Goal: Find specific page/section: Find specific page/section

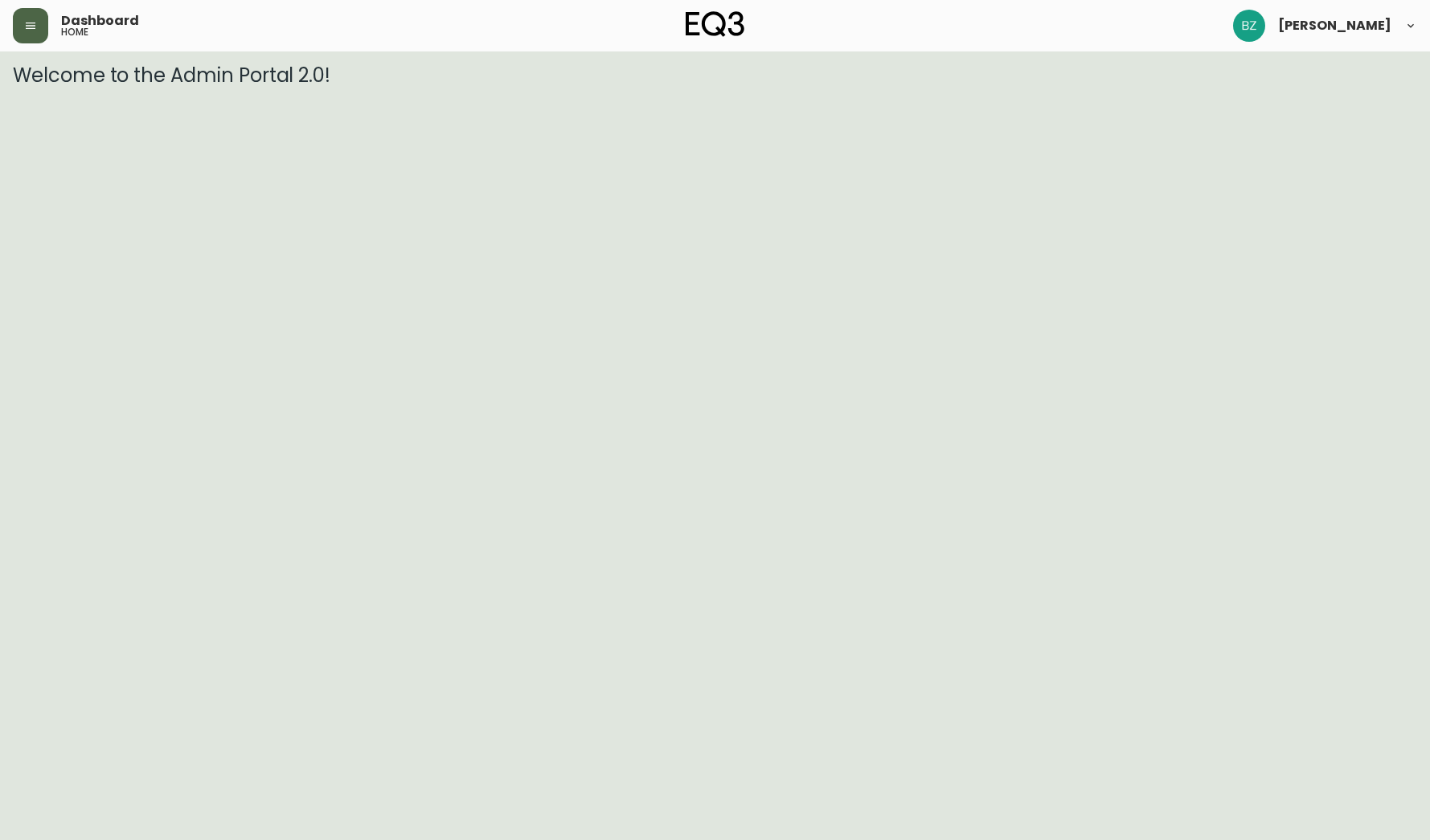
click at [24, 28] on icon "button" at bounding box center [30, 26] width 12 height 12
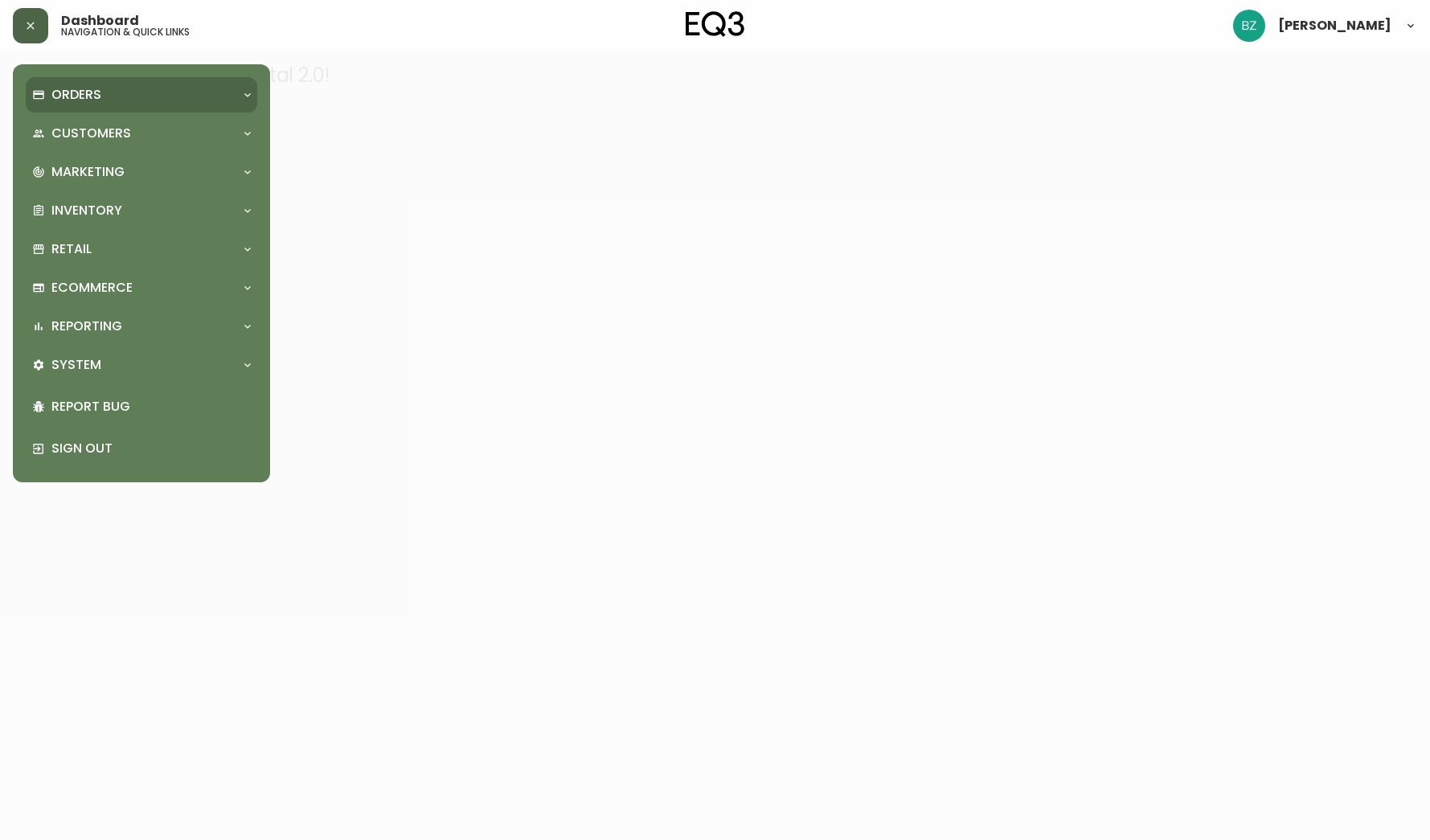
click at [247, 91] on icon at bounding box center [247, 95] width 12 height 12
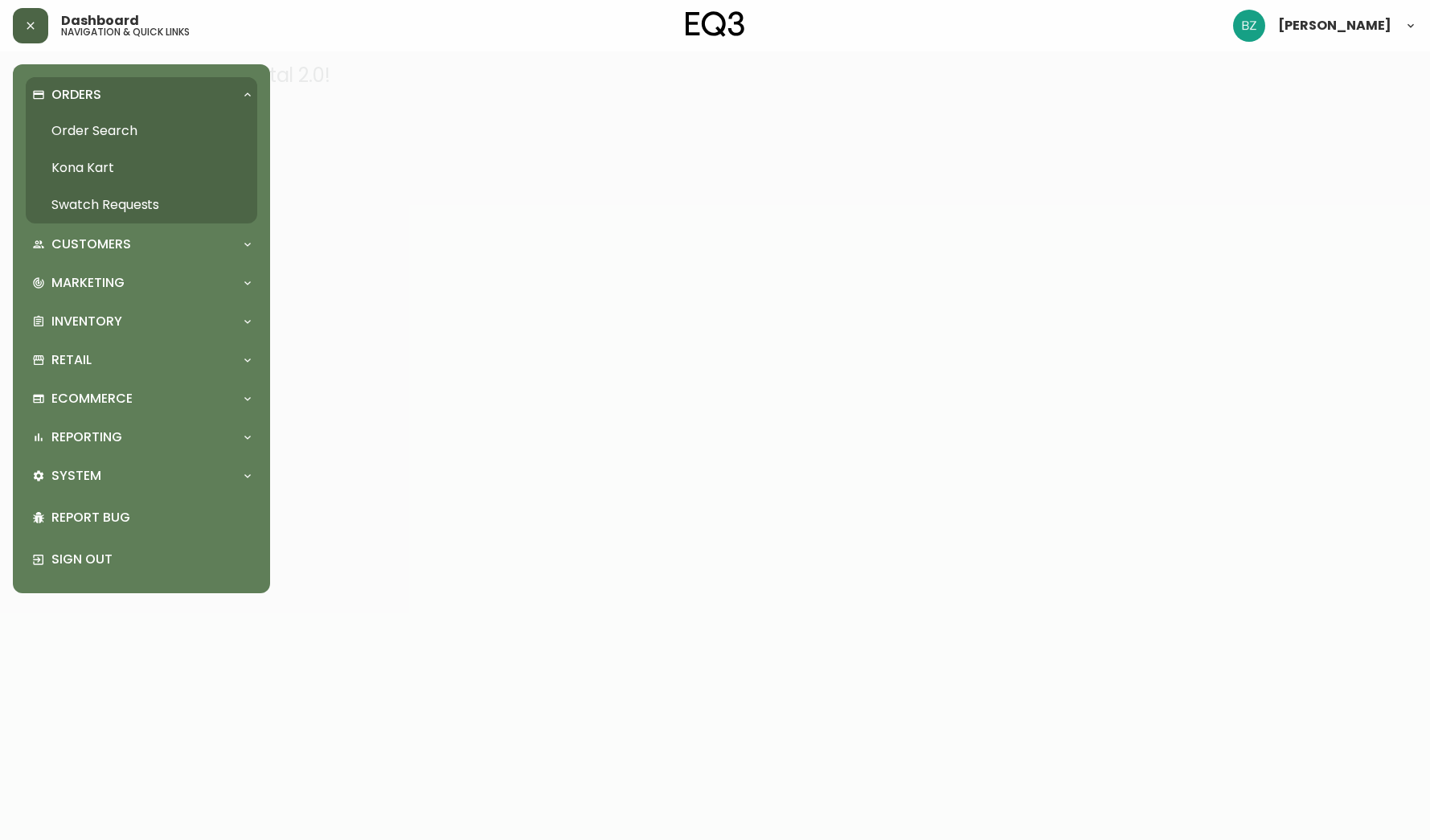
click at [247, 91] on icon at bounding box center [247, 95] width 12 height 12
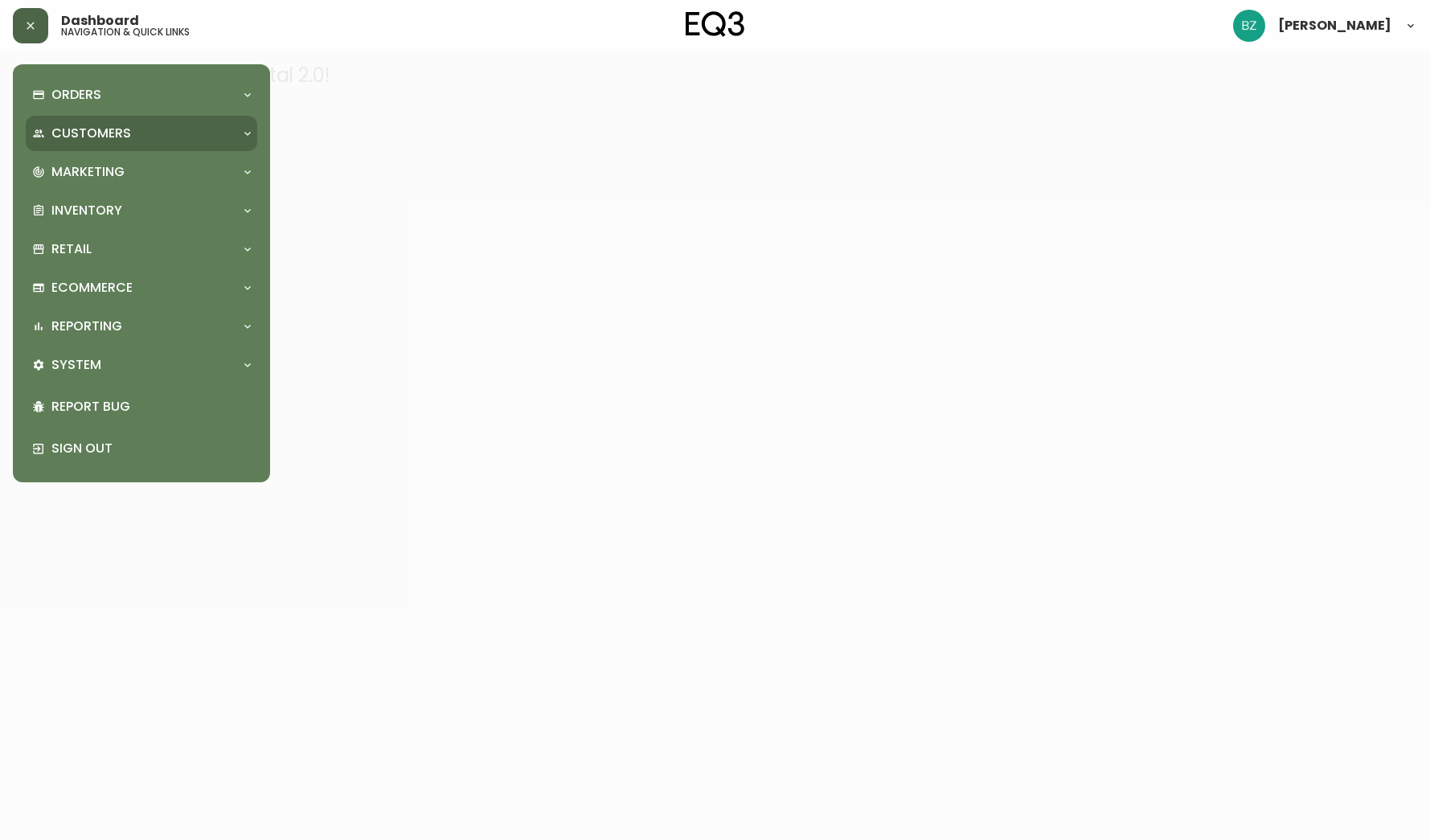
click at [247, 131] on icon at bounding box center [247, 133] width 12 height 12
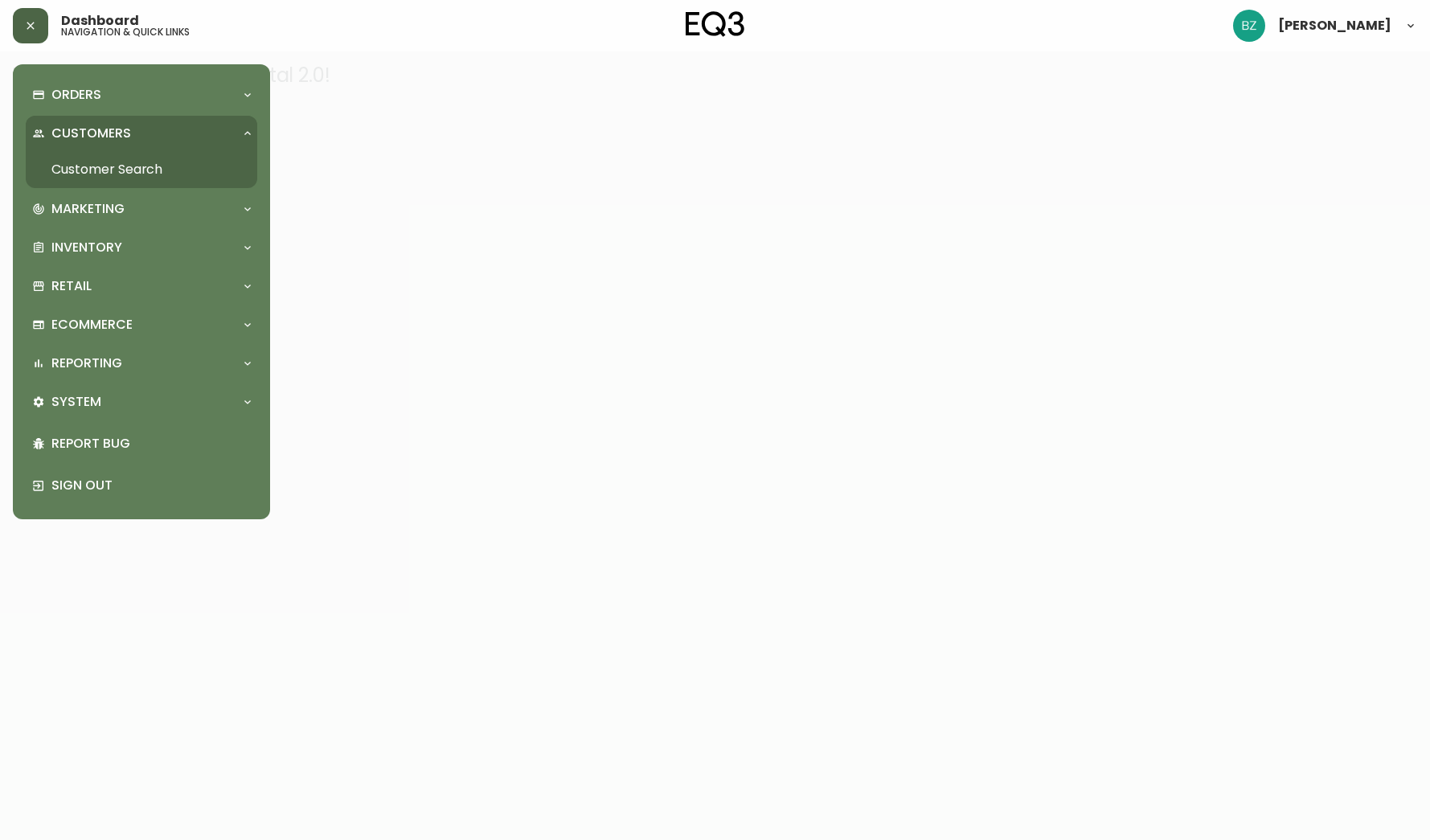
click at [247, 131] on icon at bounding box center [247, 133] width 12 height 12
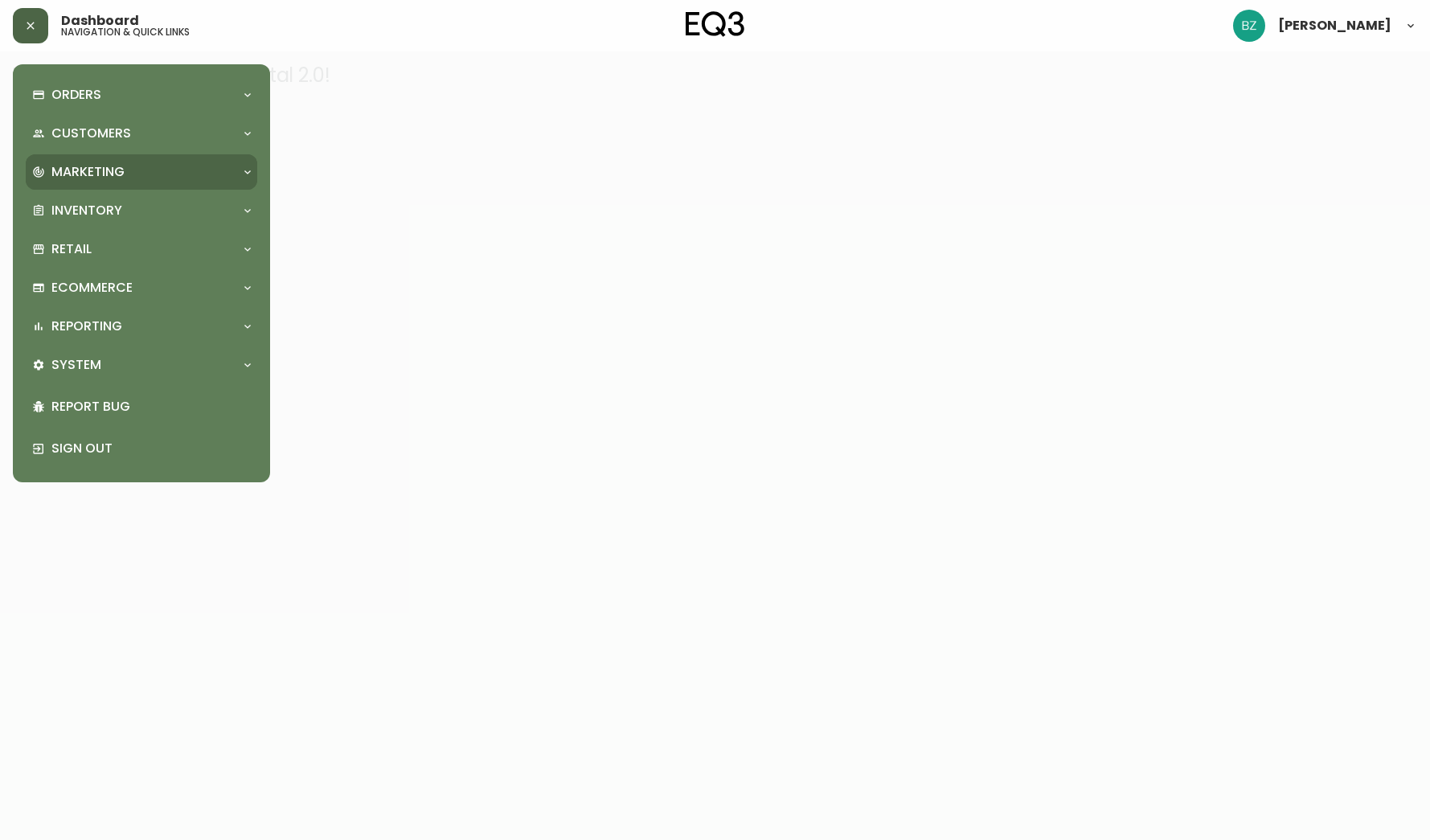
click at [243, 170] on icon at bounding box center [247, 171] width 12 height 12
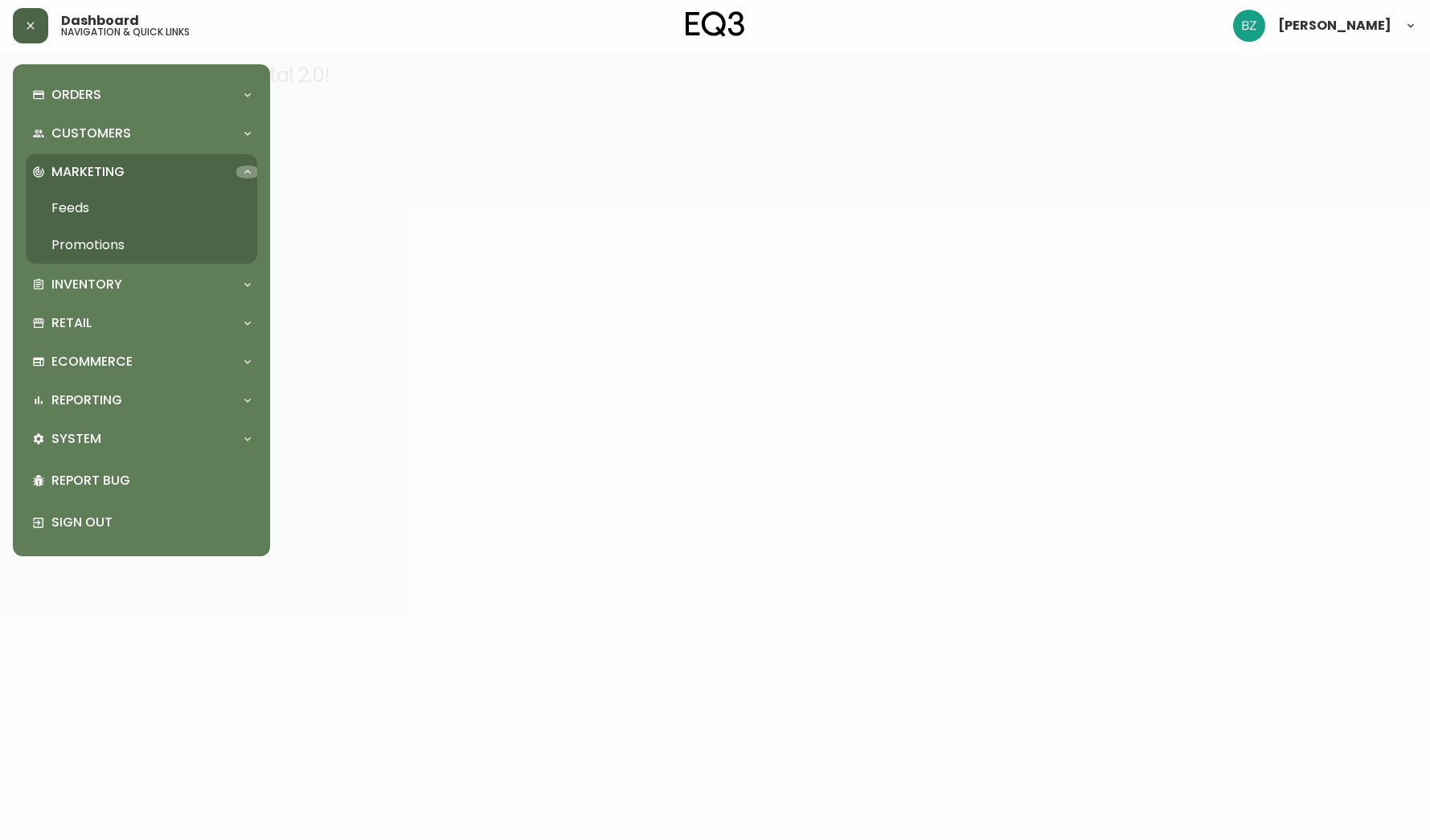
click at [243, 170] on icon at bounding box center [247, 171] width 12 height 12
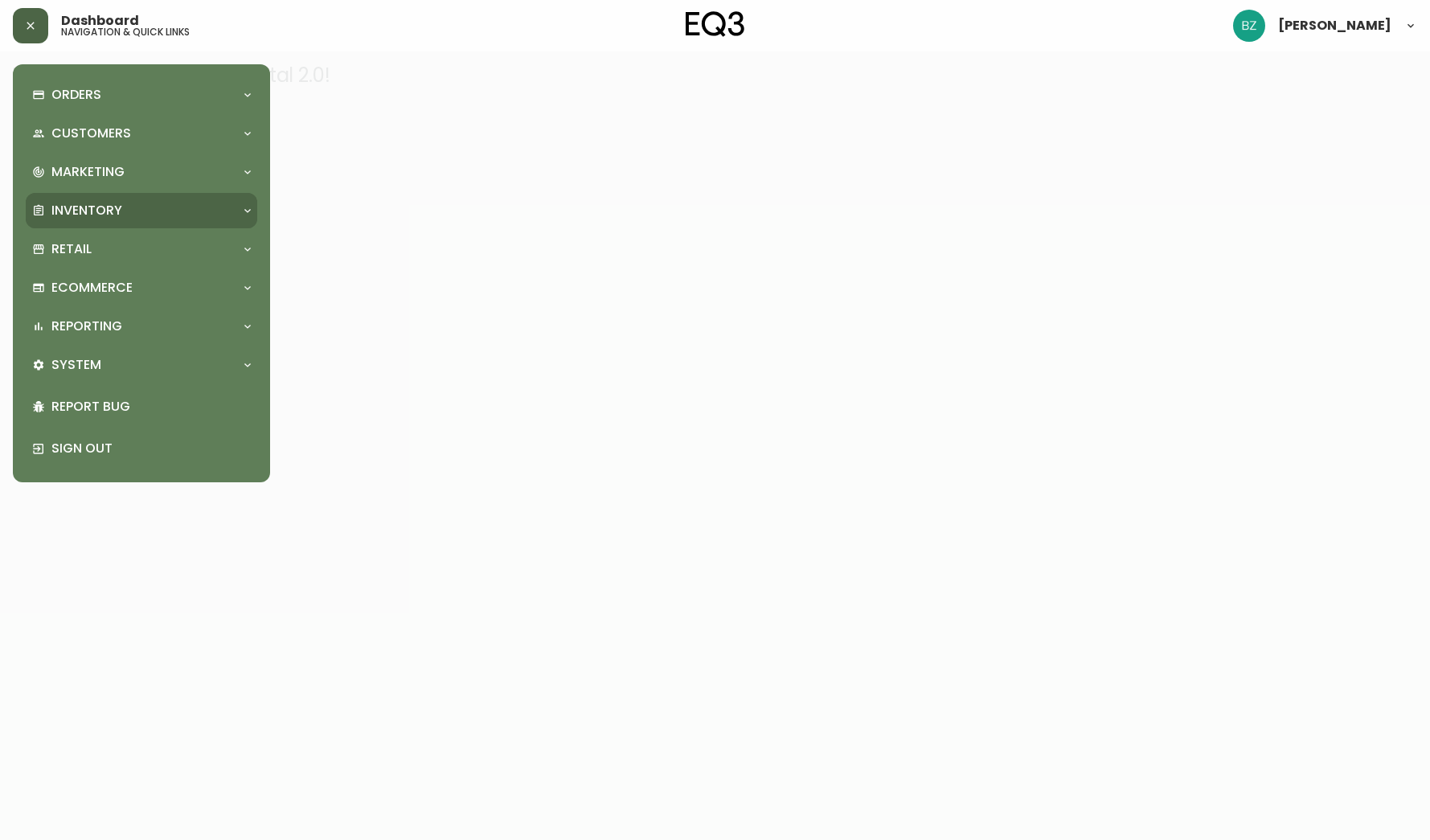
click at [242, 203] on div "Inventory" at bounding box center [141, 210] width 232 height 36
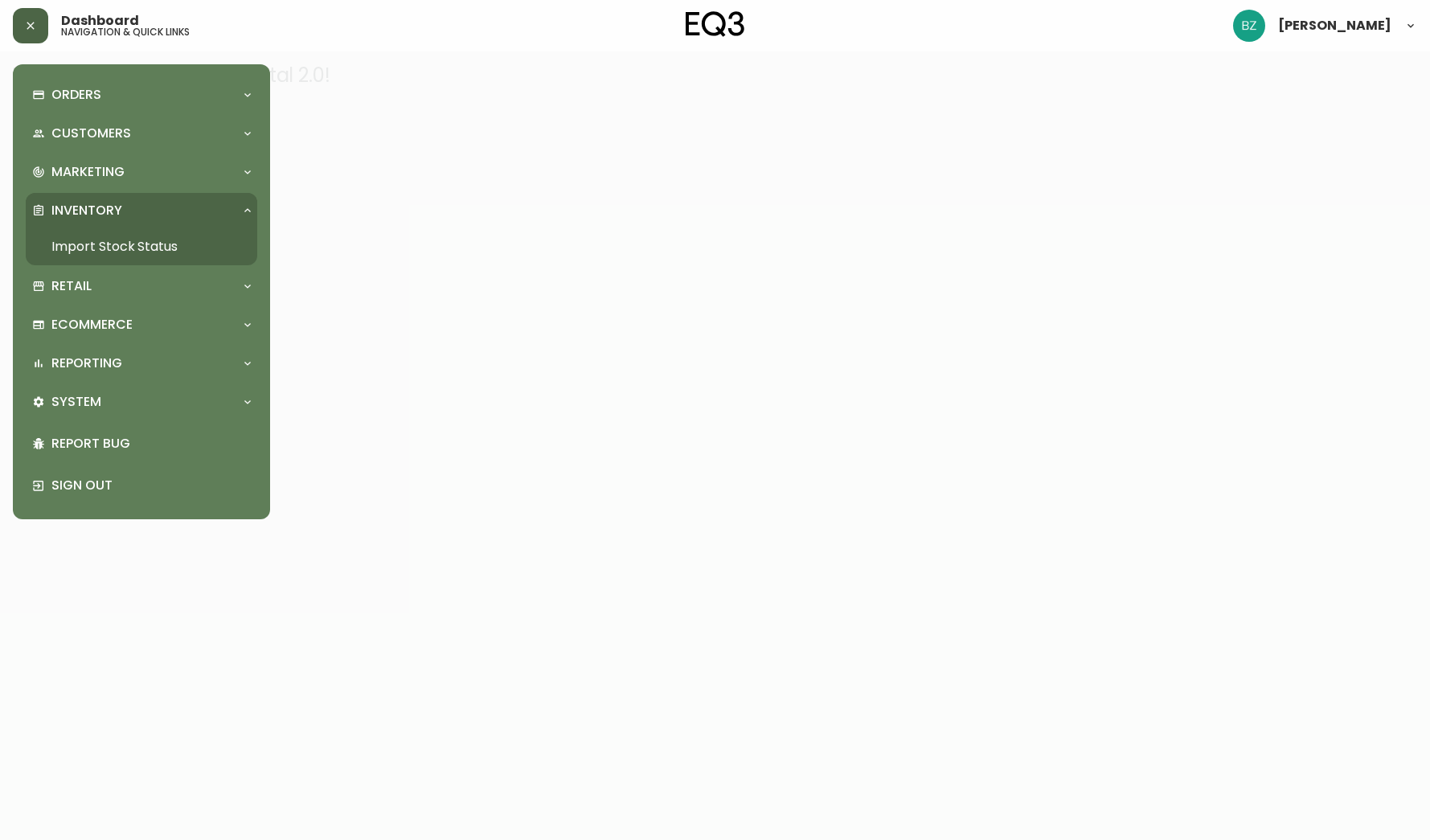
click at [242, 210] on icon at bounding box center [247, 210] width 12 height 12
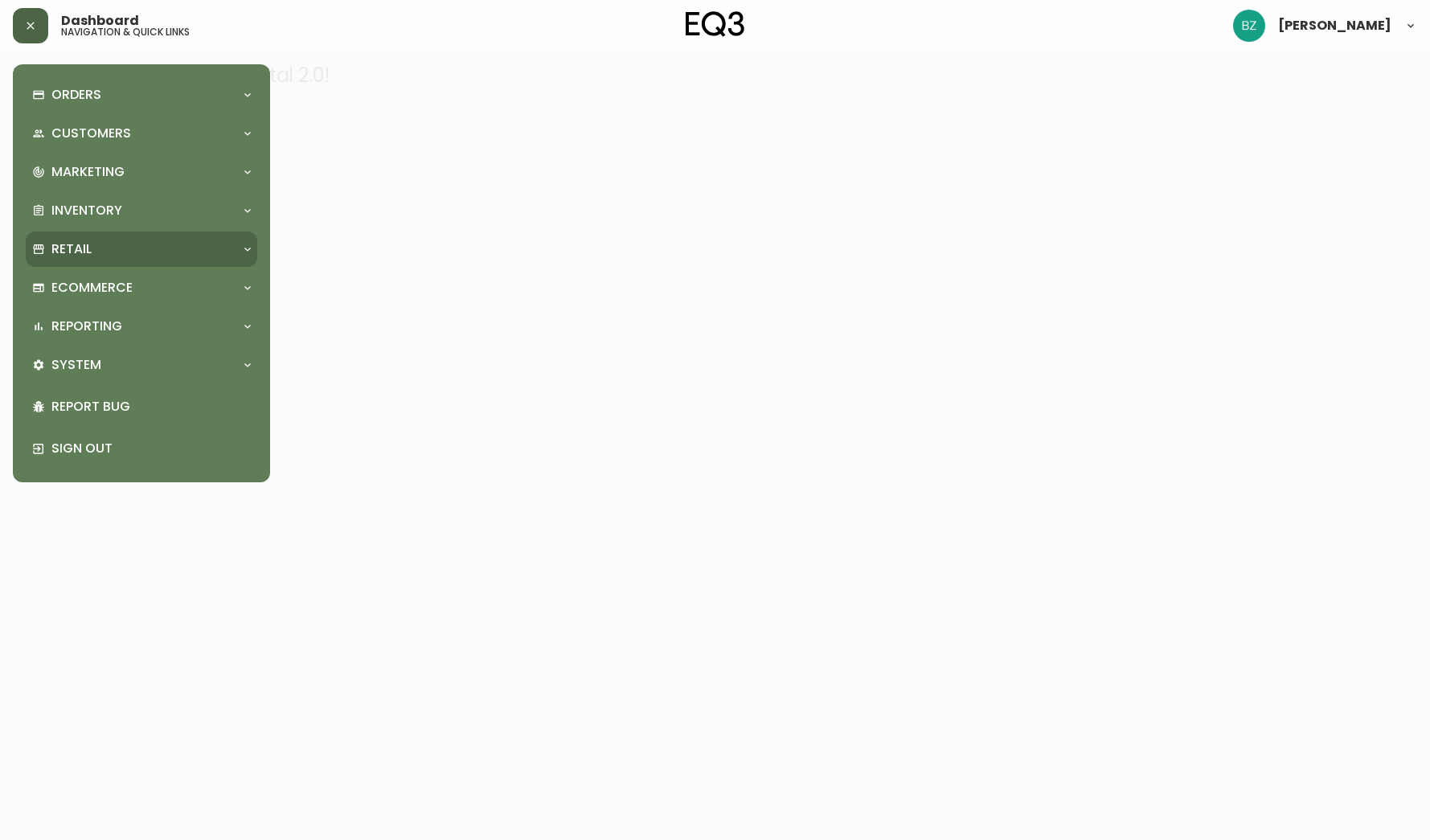
click at [238, 250] on div at bounding box center [247, 249] width 26 height 12
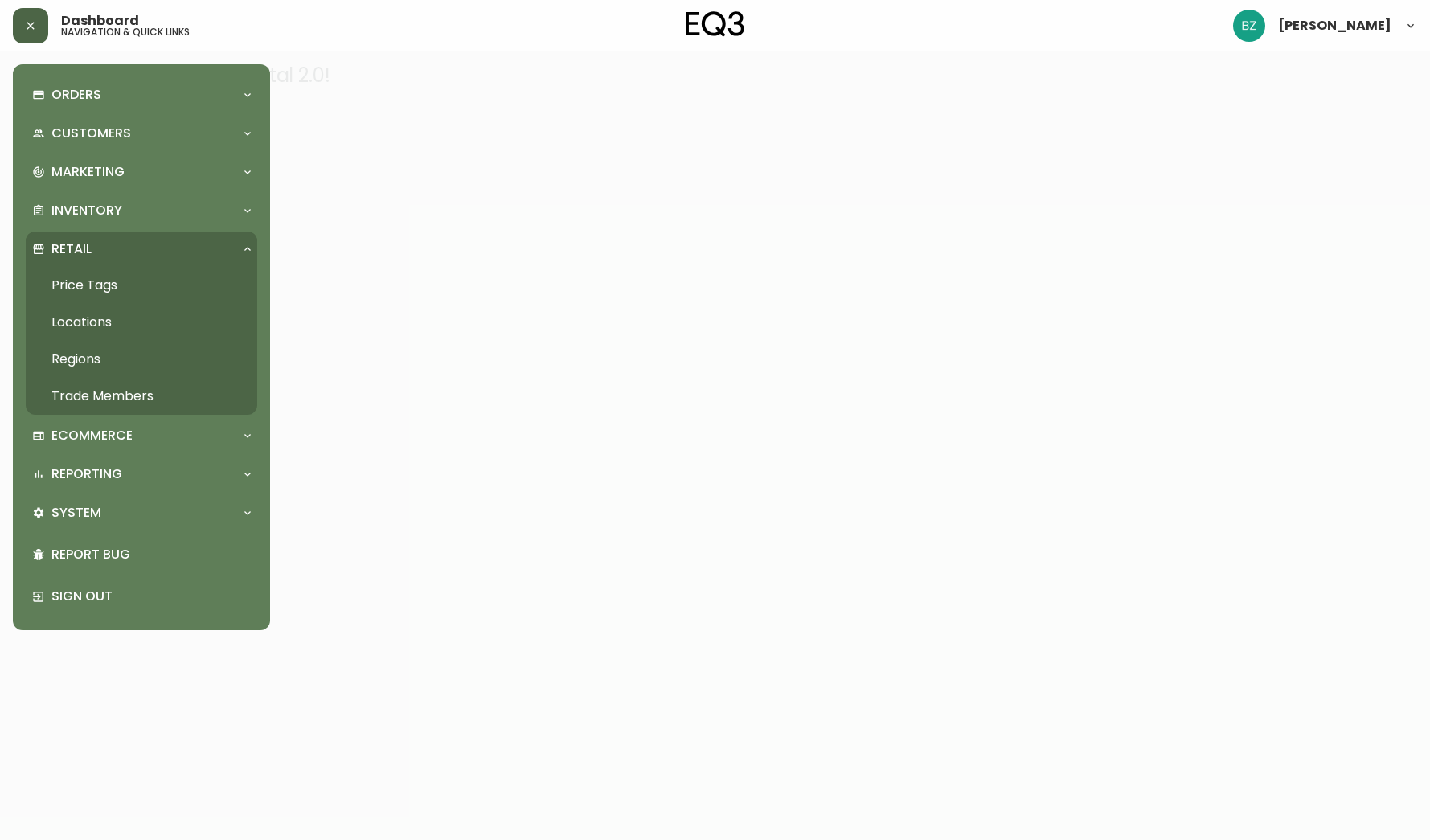
click at [241, 250] on div at bounding box center [247, 249] width 26 height 12
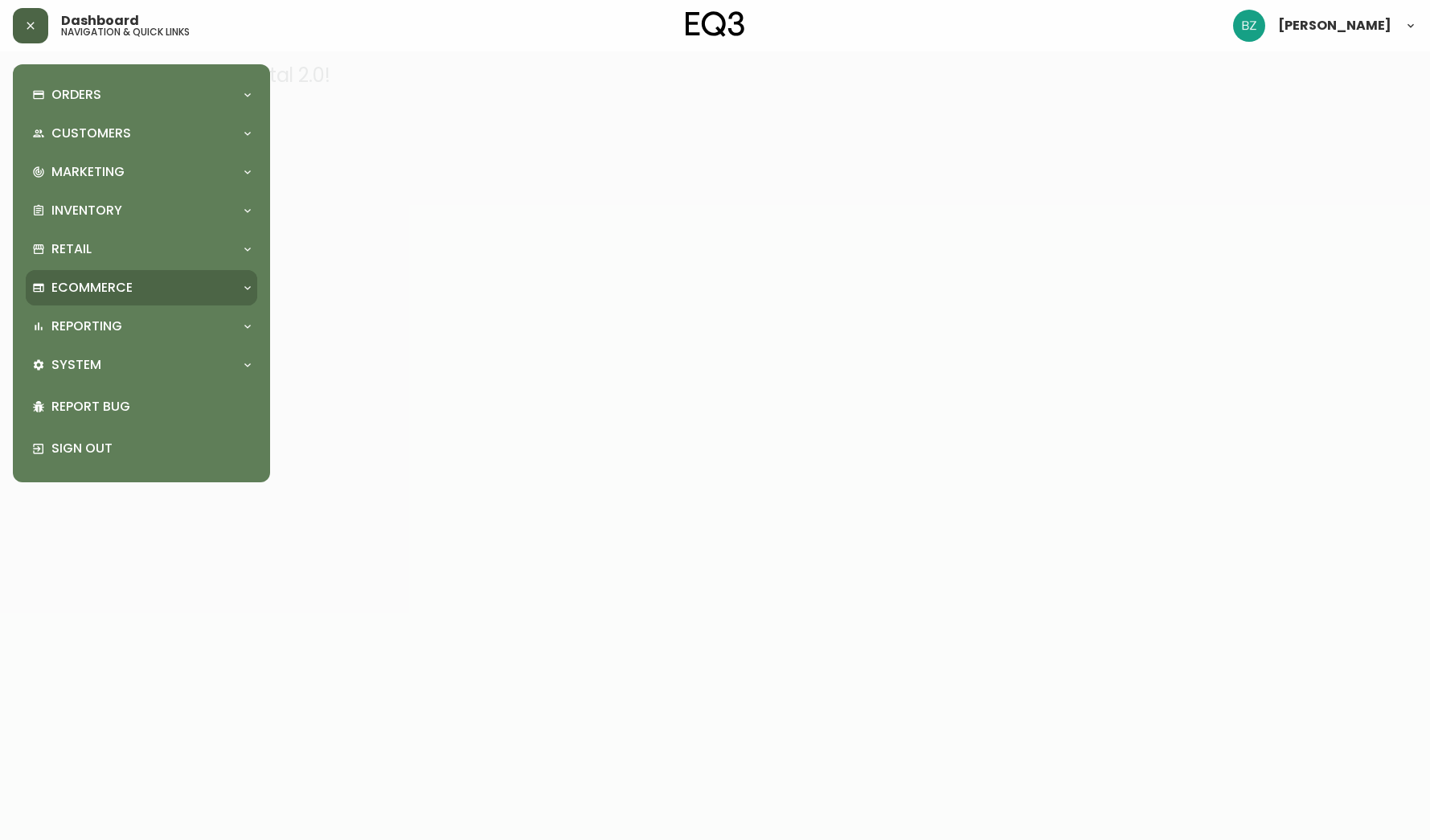
click at [234, 278] on div "Ecommerce" at bounding box center [141, 288] width 232 height 36
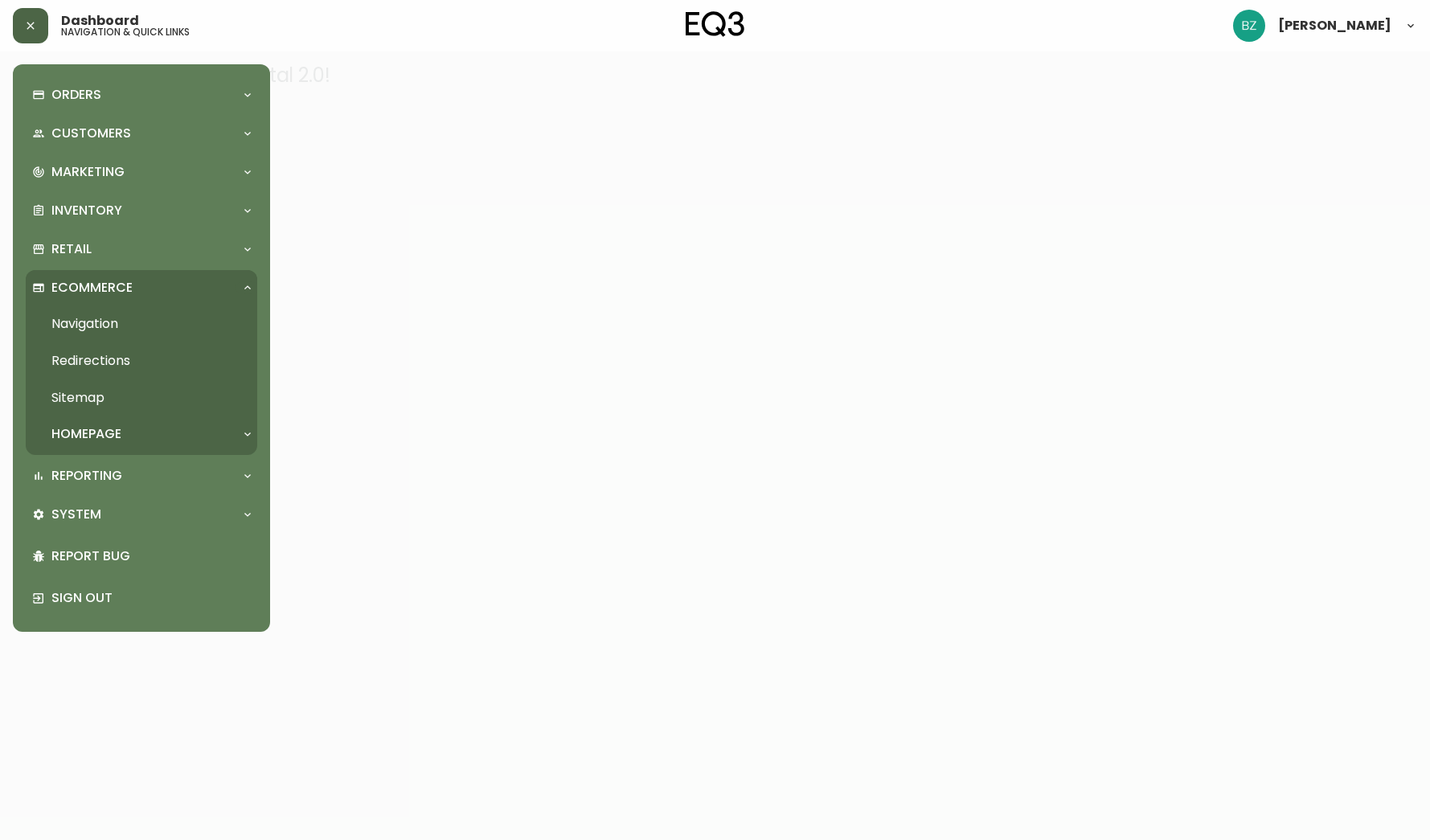
click at [243, 278] on div "Ecommerce" at bounding box center [141, 288] width 232 height 36
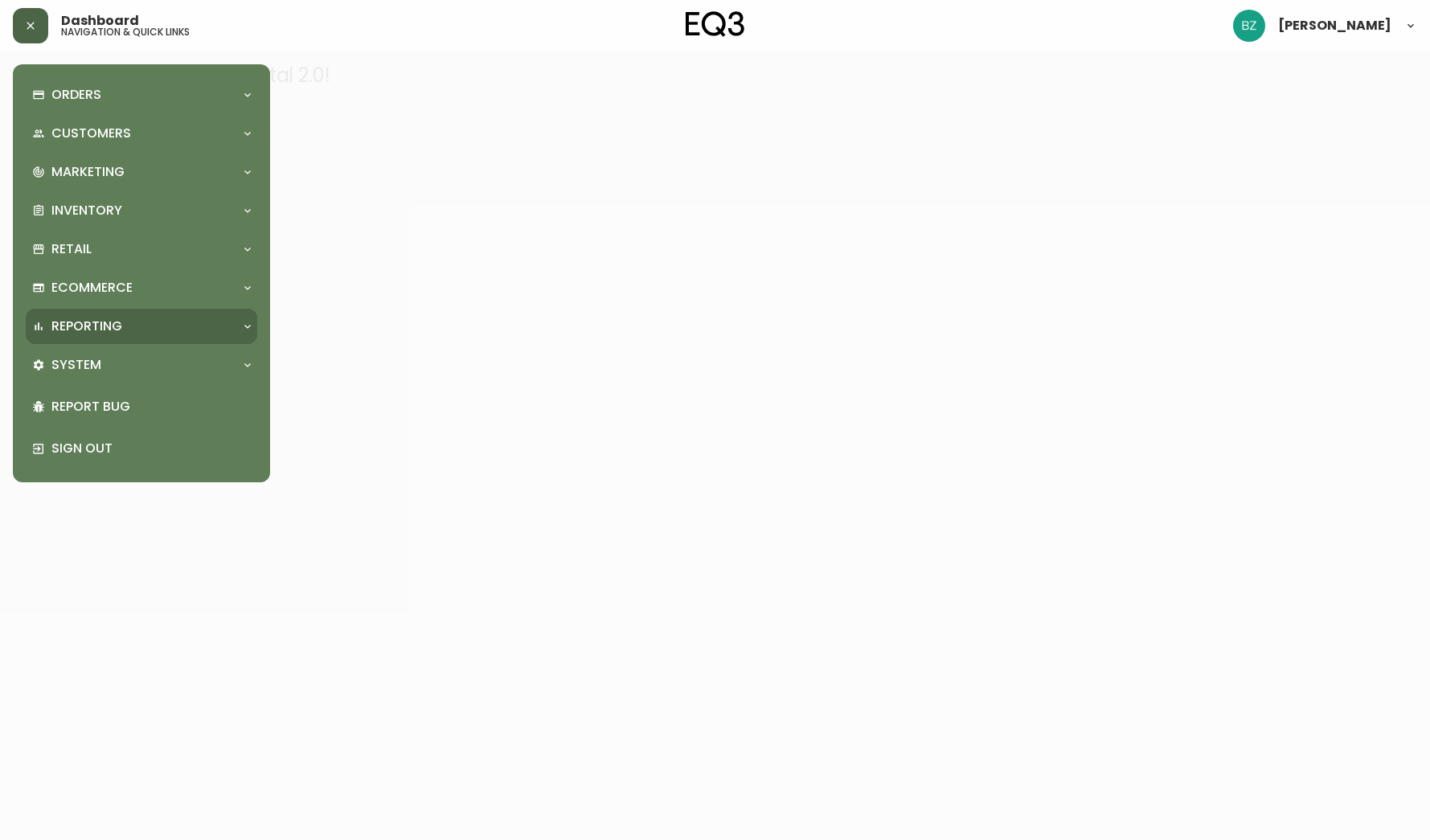
click at [243, 316] on div "Reporting" at bounding box center [141, 326] width 232 height 36
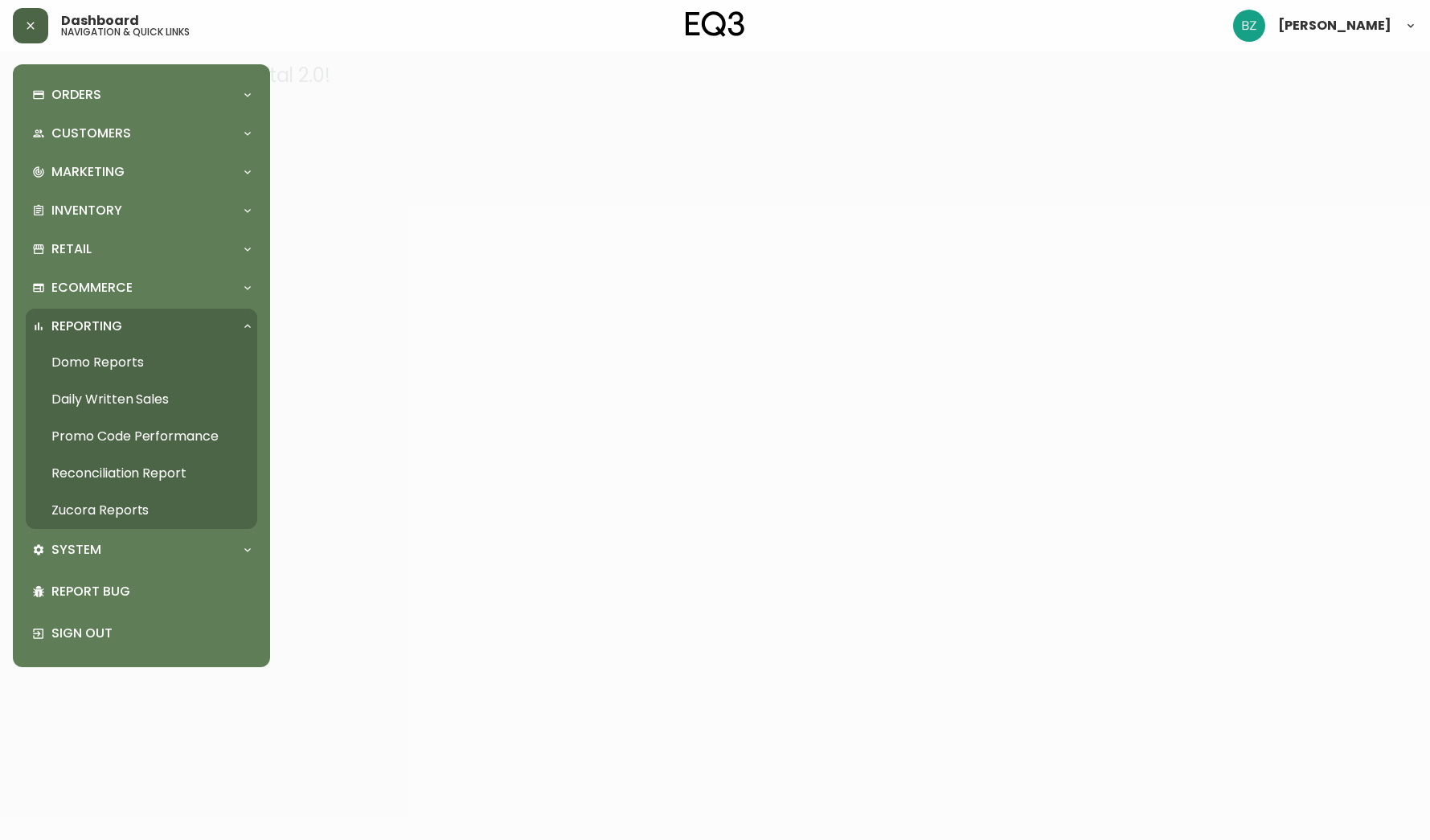
click at [244, 316] on div "Reporting" at bounding box center [141, 326] width 232 height 36
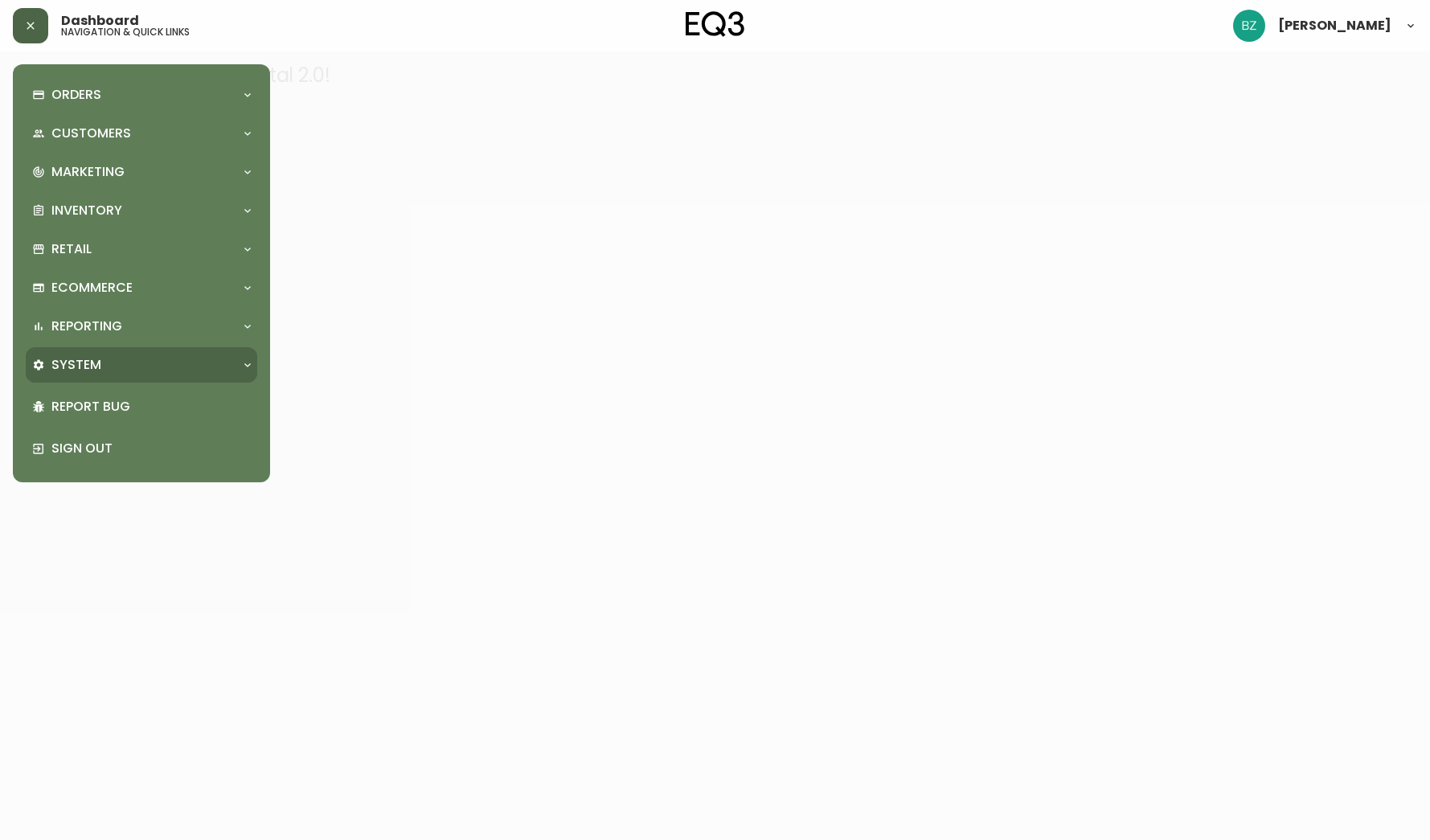
click at [244, 368] on icon at bounding box center [247, 365] width 12 height 12
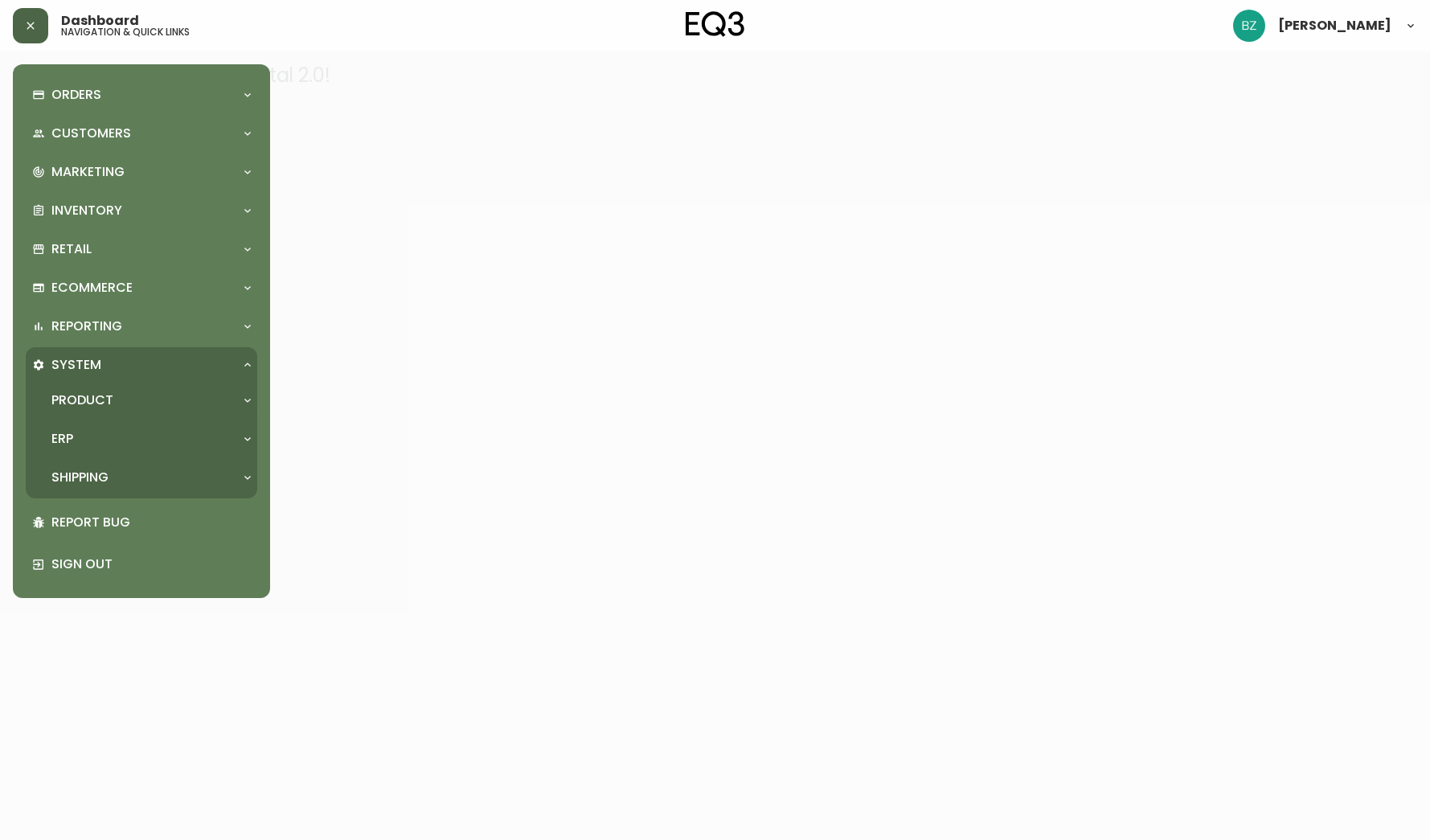
click at [249, 399] on icon at bounding box center [247, 400] width 12 height 12
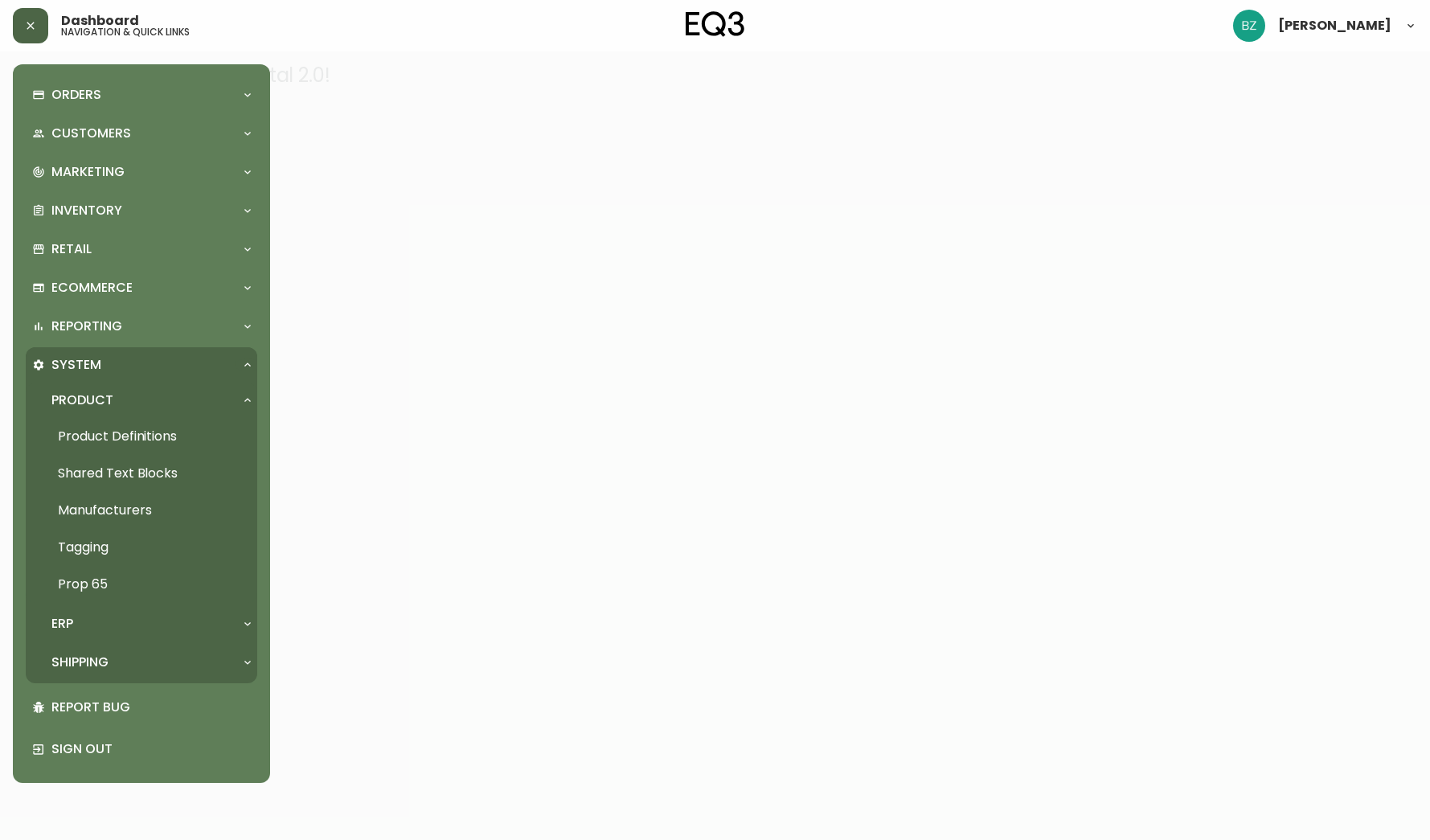
click at [249, 399] on icon at bounding box center [247, 400] width 12 height 12
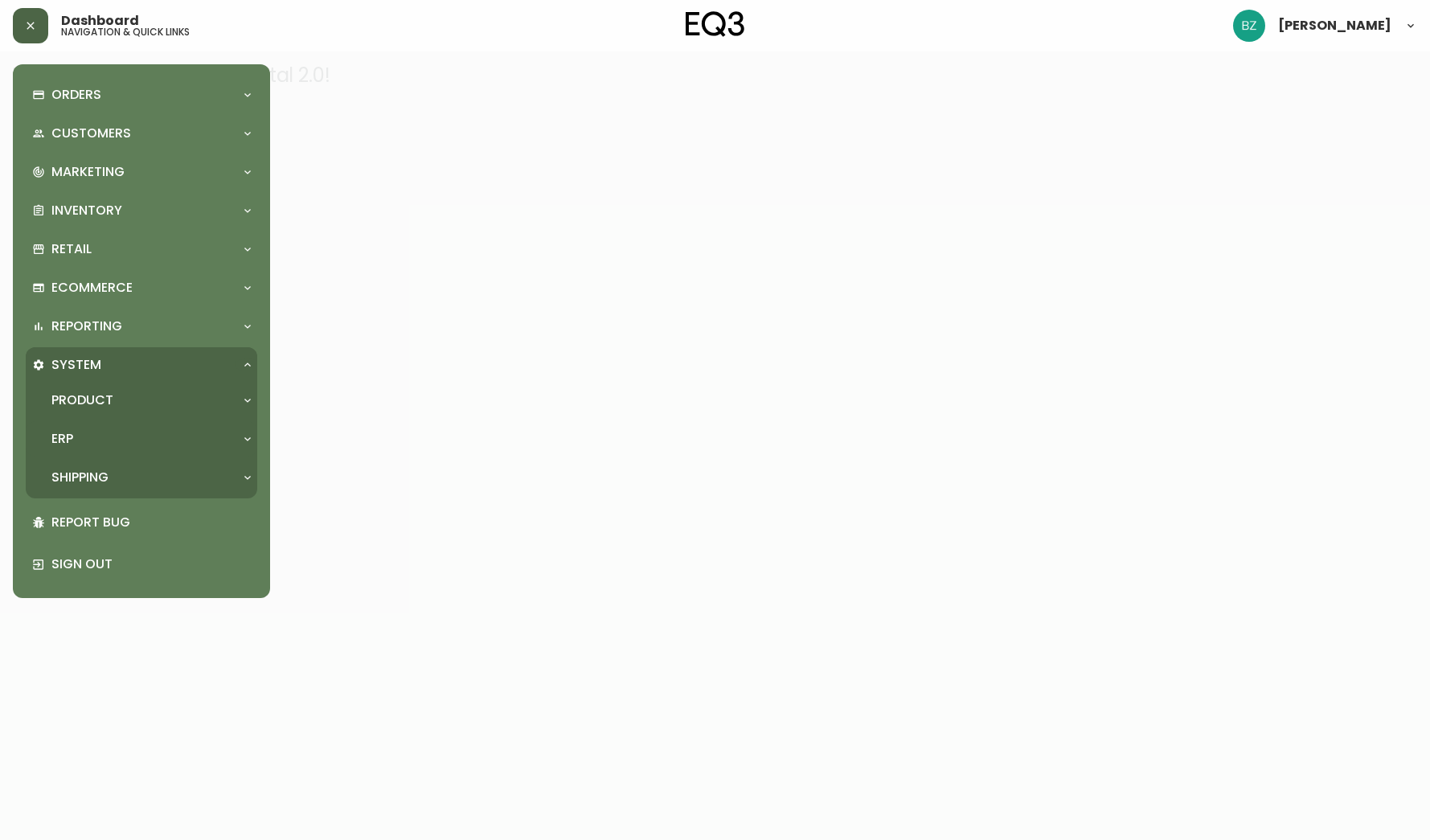
click at [246, 435] on icon at bounding box center [247, 439] width 12 height 12
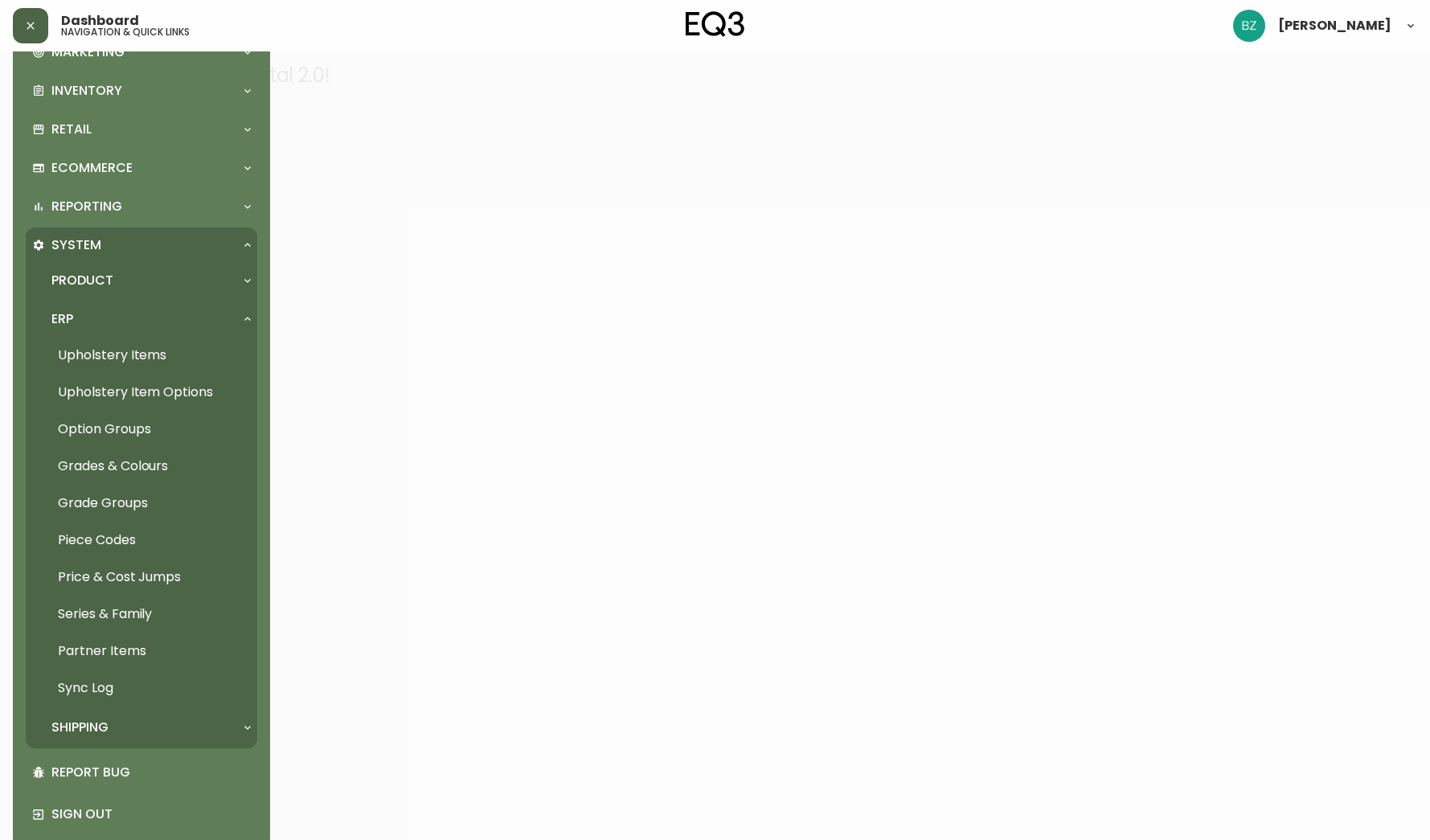
scroll to position [138, 0]
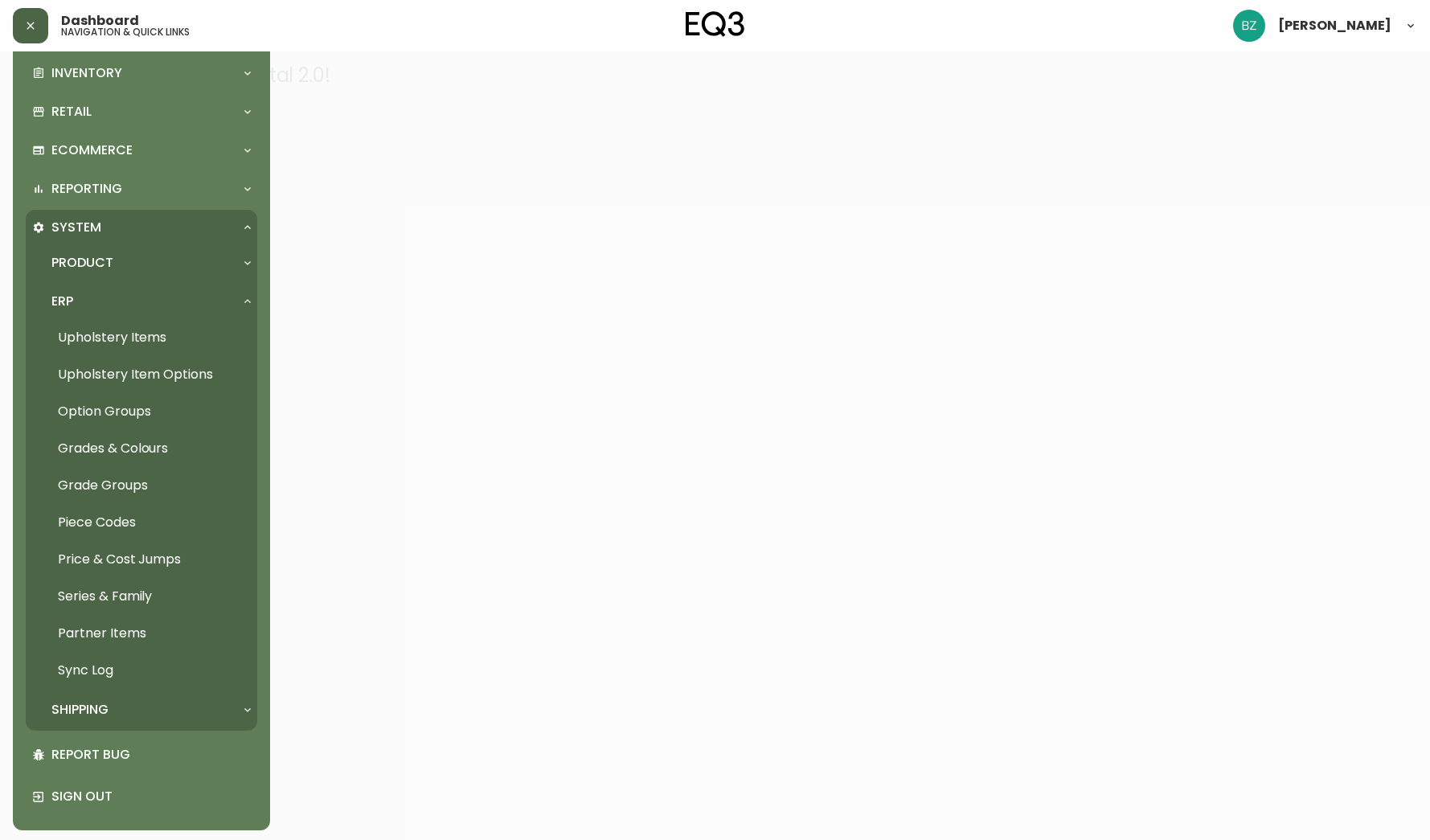
click at [250, 297] on icon at bounding box center [247, 301] width 12 height 12
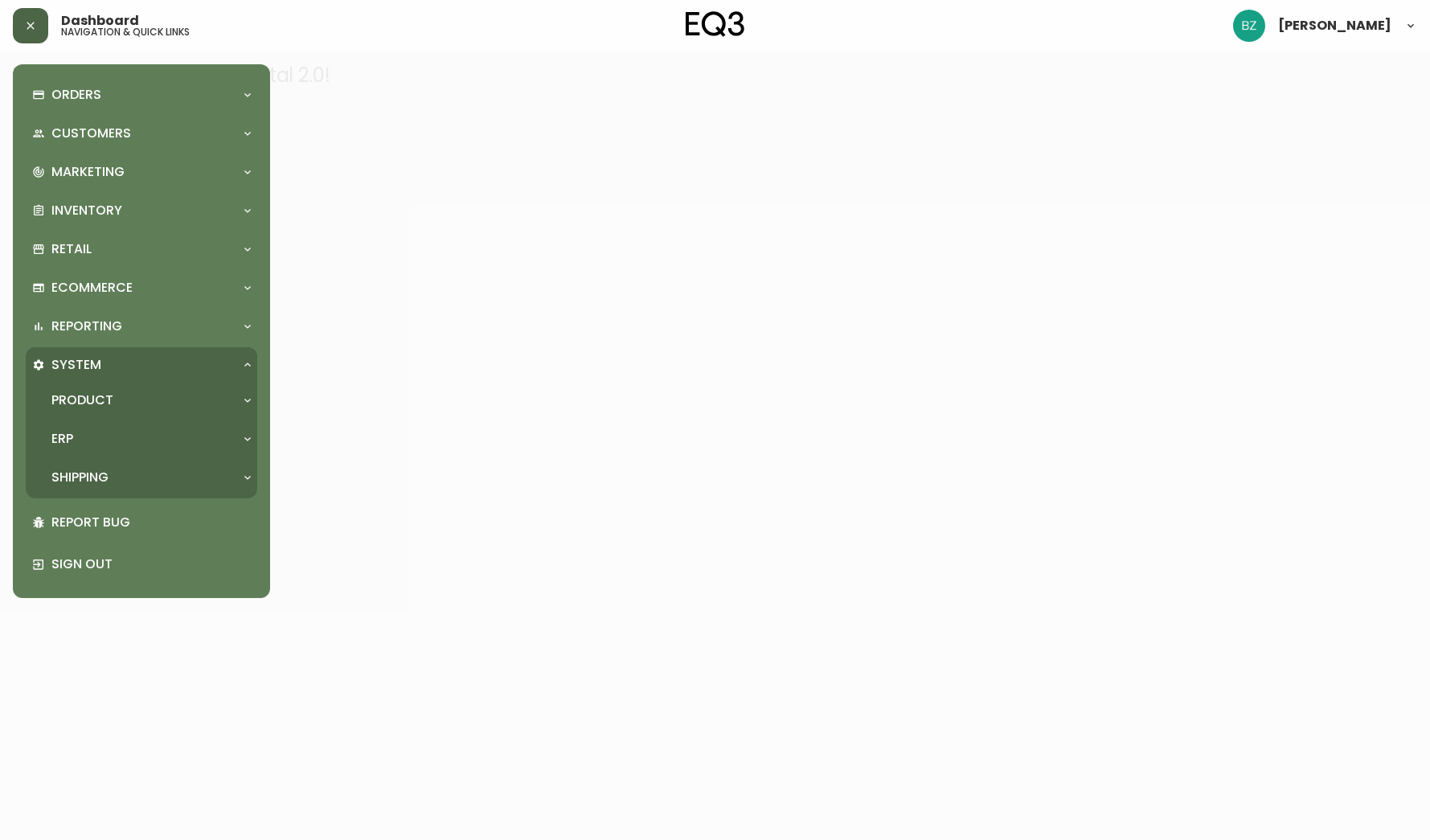
scroll to position [0, 0]
click at [247, 361] on icon at bounding box center [247, 365] width 12 height 12
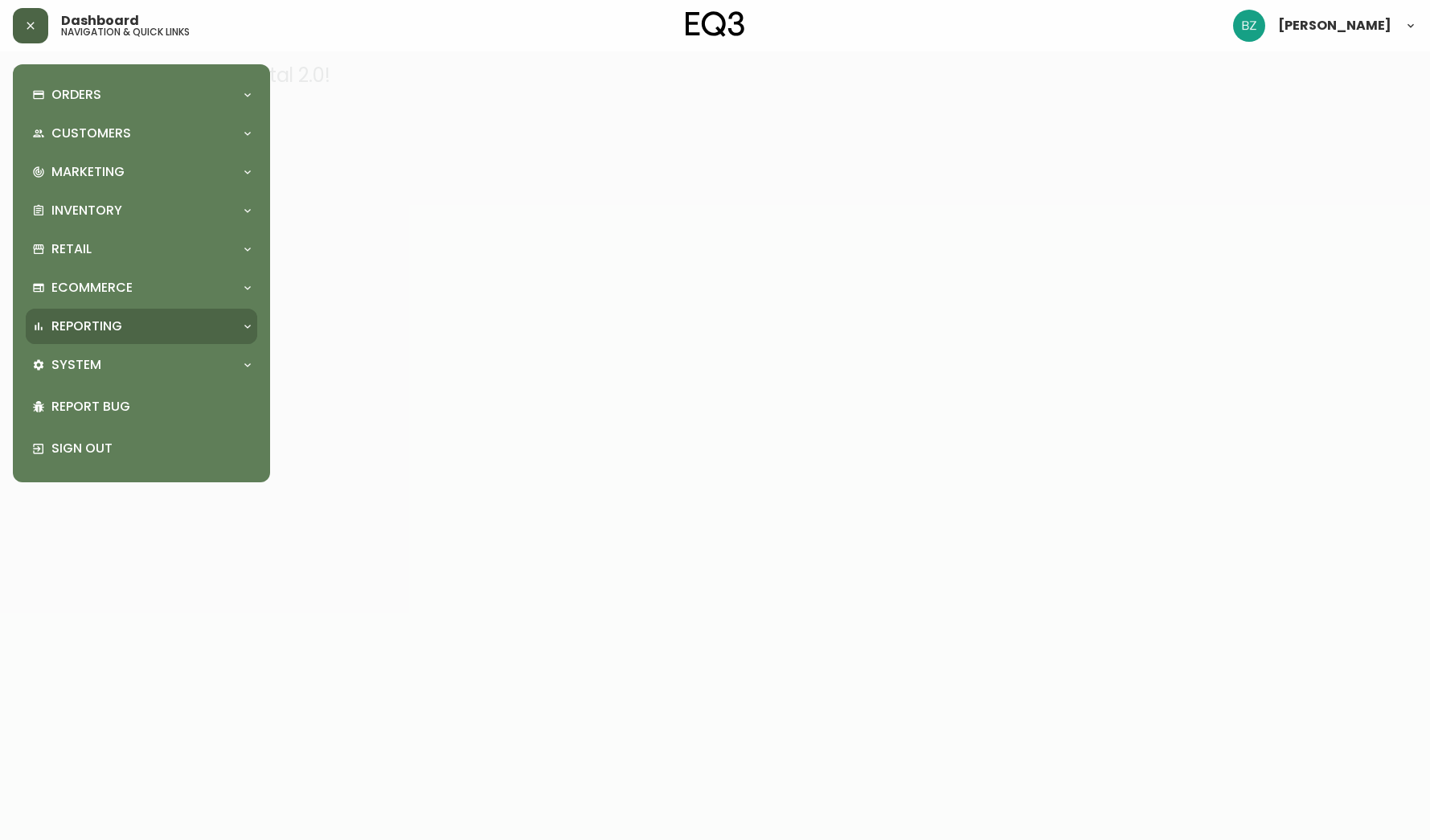
click at [246, 332] on icon at bounding box center [247, 326] width 12 height 12
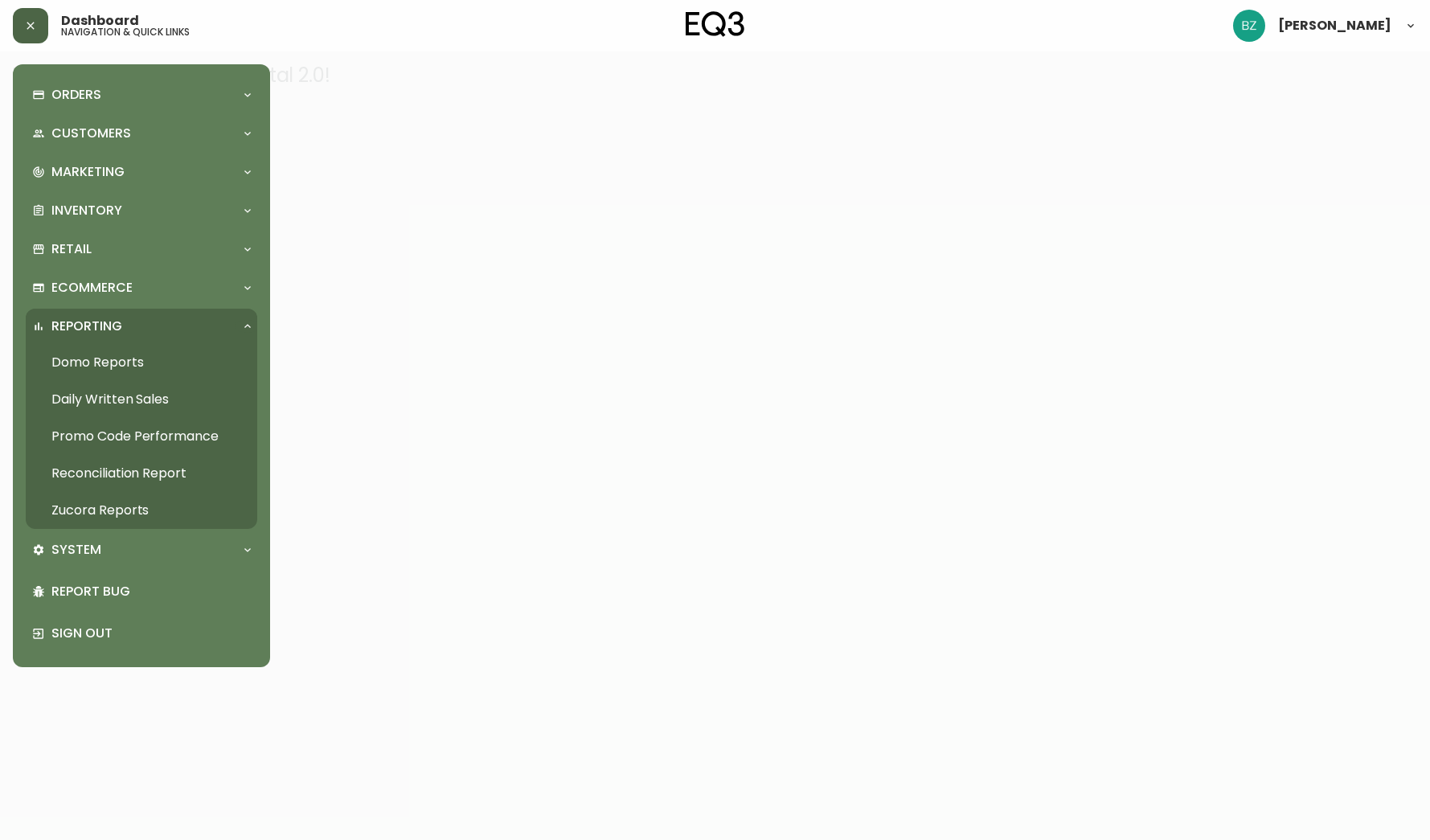
click at [163, 473] on link "Reconciliation Report" at bounding box center [141, 473] width 232 height 37
